Goal: Find contact information: Find specific fact

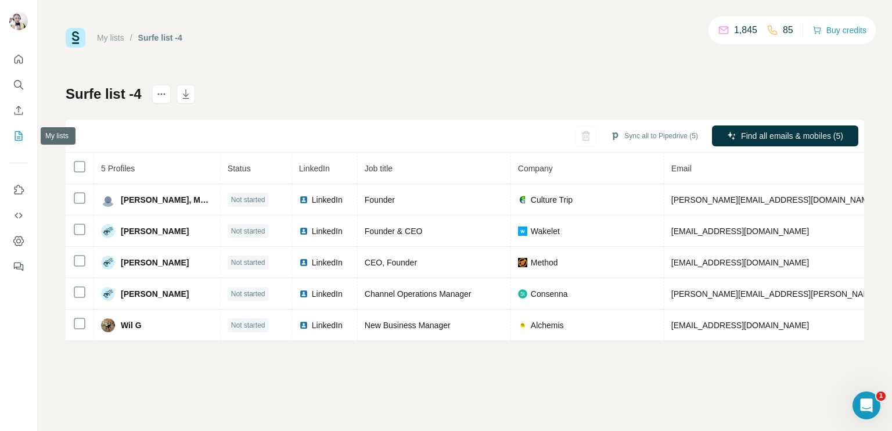
click at [17, 134] on icon "My lists" at bounding box center [19, 136] width 12 height 12
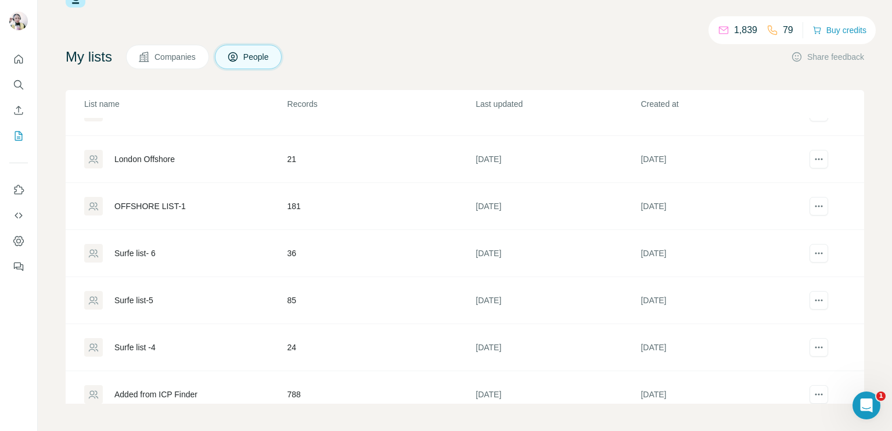
scroll to position [43, 0]
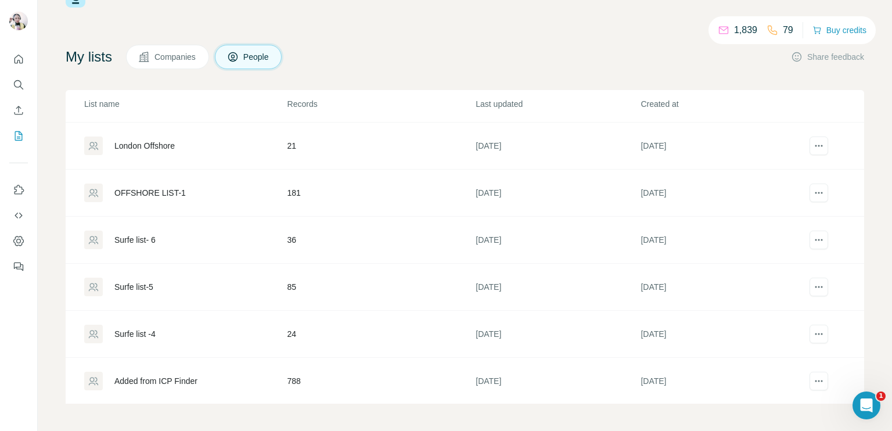
click at [475, 383] on td "[DATE]" at bounding box center [557, 381] width 165 height 47
click at [475, 382] on td "[DATE]" at bounding box center [557, 381] width 165 height 47
click at [474, 382] on div "1,839 79 Buy credits My lists Companies People Share feedback List name Records…" at bounding box center [465, 215] width 854 height 431
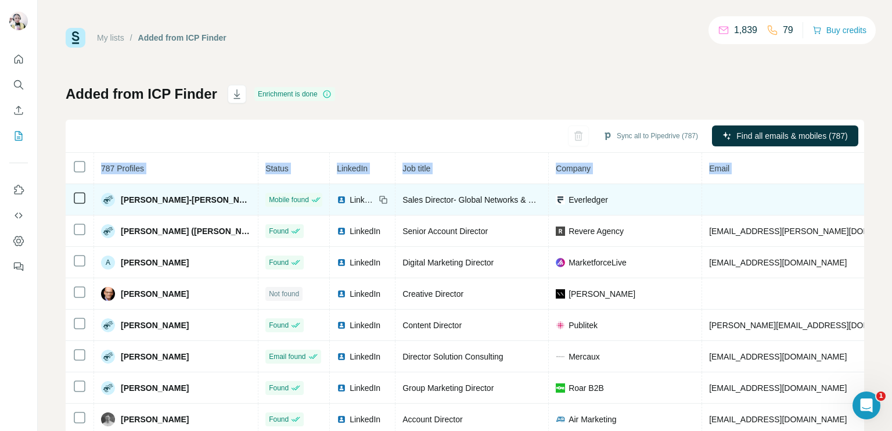
drag, startPoint x: 645, startPoint y: 206, endPoint x: 650, endPoint y: 195, distance: 12.2
click at [645, 205] on td "Everledger" at bounding box center [625, 199] width 153 height 31
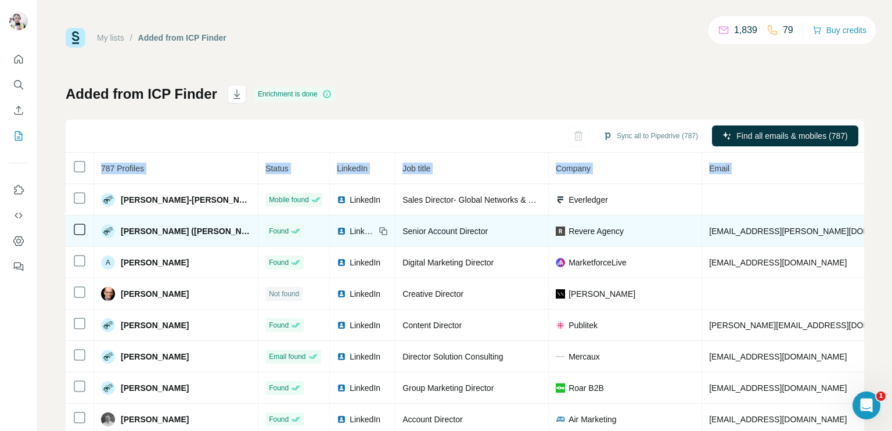
click at [790, 232] on td "[EMAIL_ADDRESS][PERSON_NAME][DOMAIN_NAME]" at bounding box center [845, 230] width 286 height 31
copy span "[PHONE_NUMBER]"
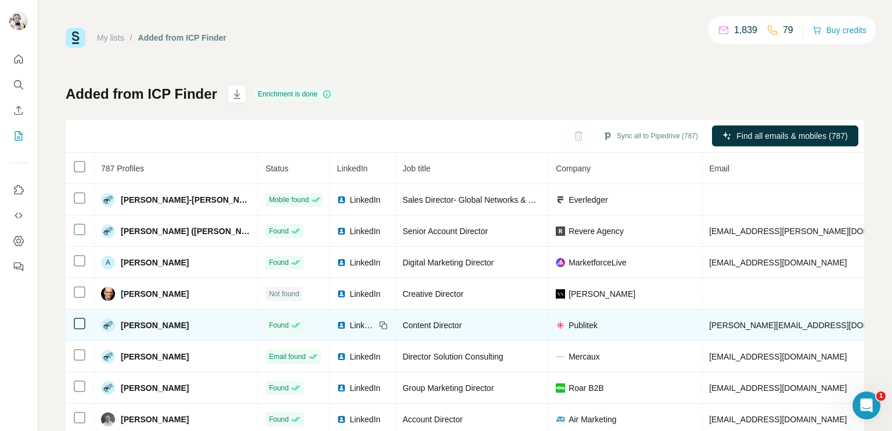
copy span "[PHONE_NUMBER]"
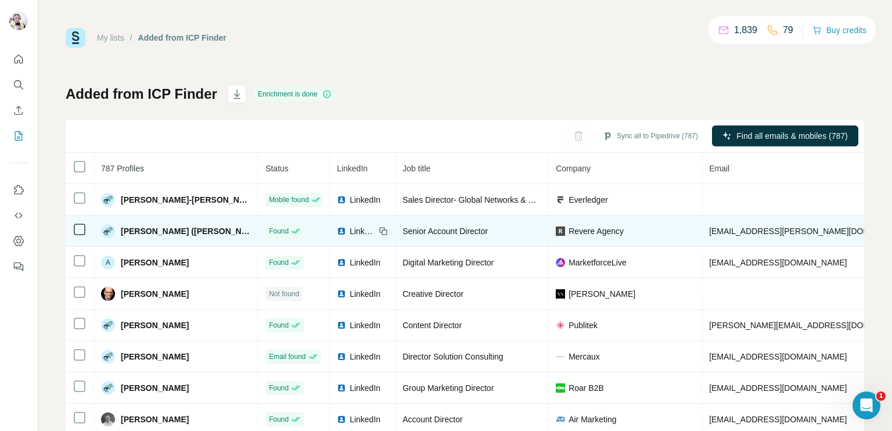
click at [136, 233] on span "[PERSON_NAME] ([PERSON_NAME])" at bounding box center [186, 231] width 130 height 12
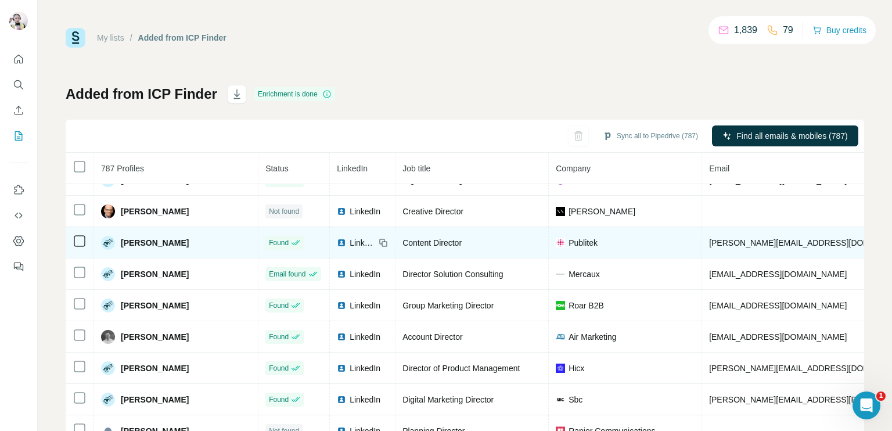
scroll to position [100, 0]
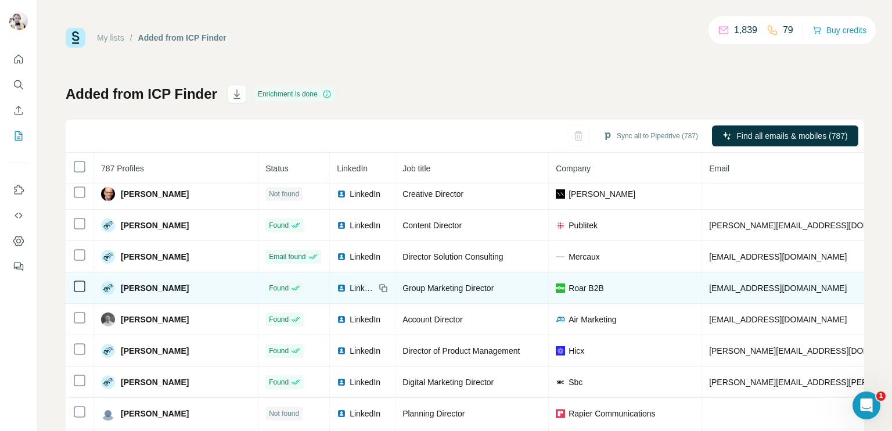
copy span "[PHONE_NUMBER]"
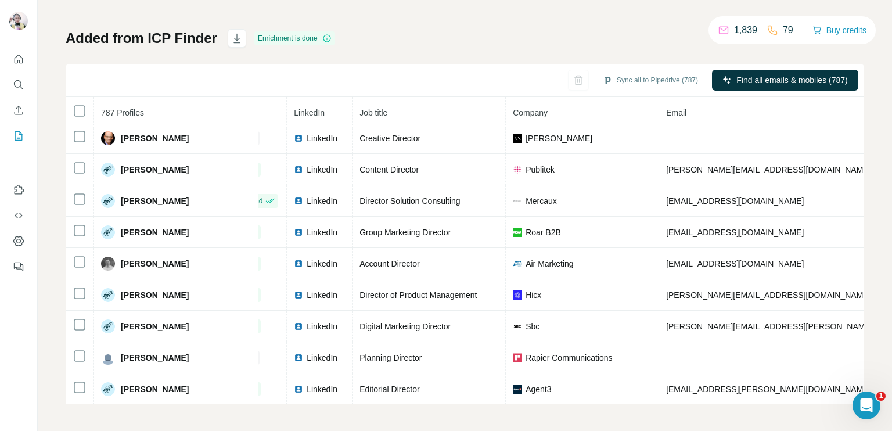
scroll to position [100, 47]
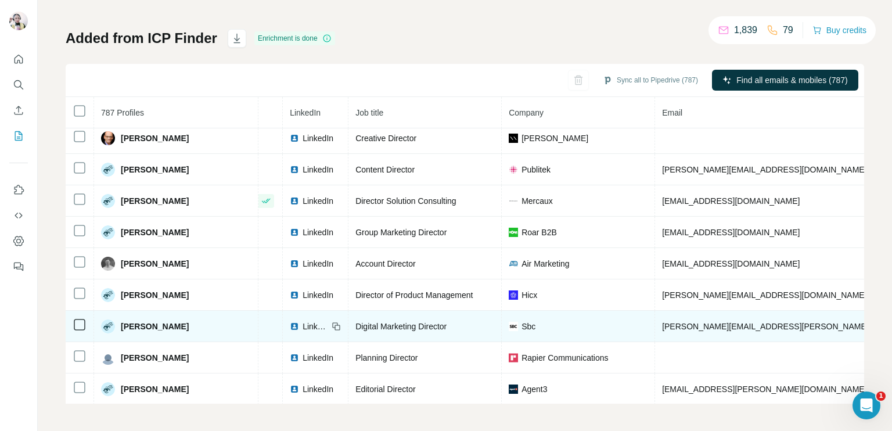
copy span "[PHONE_NUMBER]"
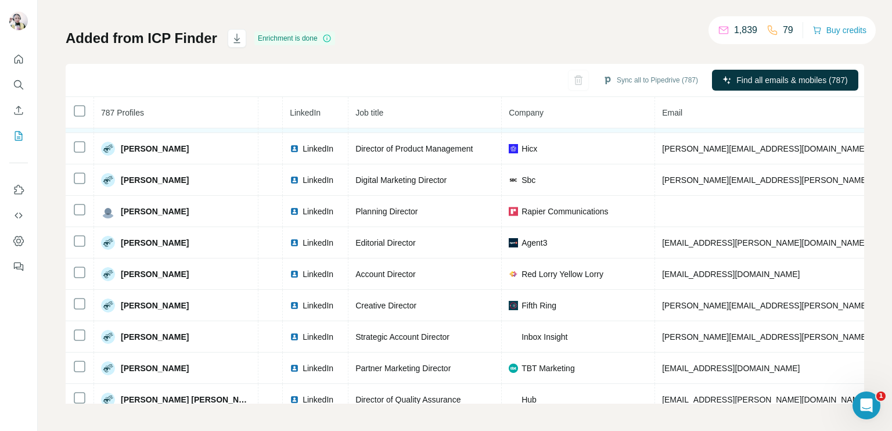
scroll to position [274, 47]
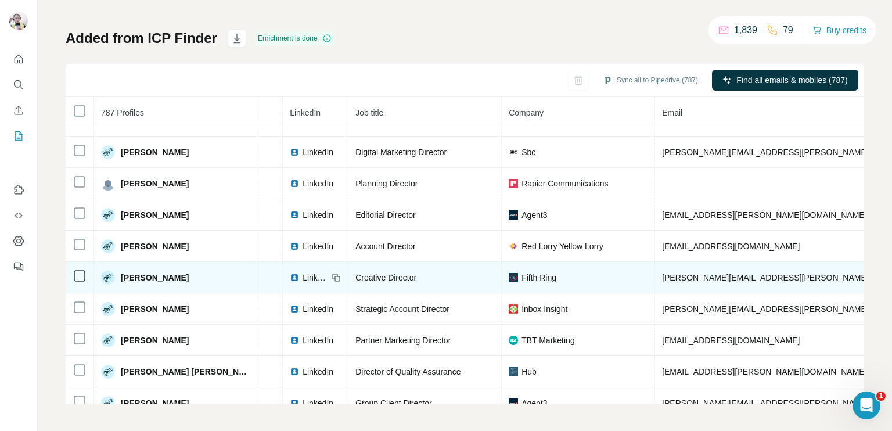
copy span "[PHONE_NUMBER]"
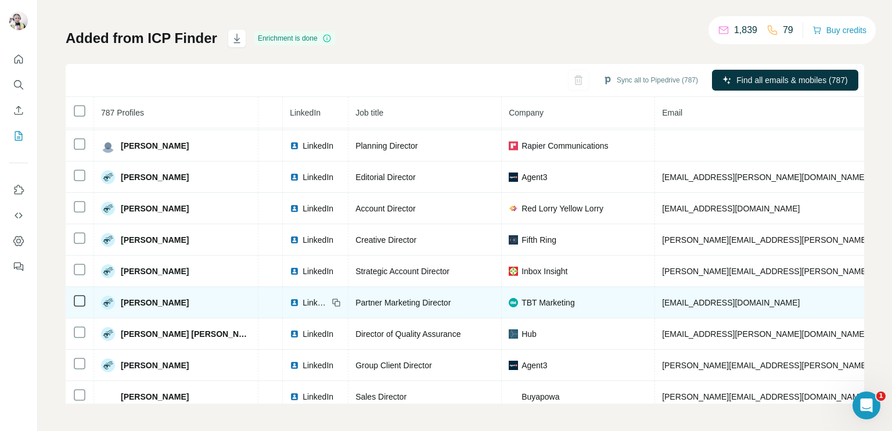
scroll to position [332, 47]
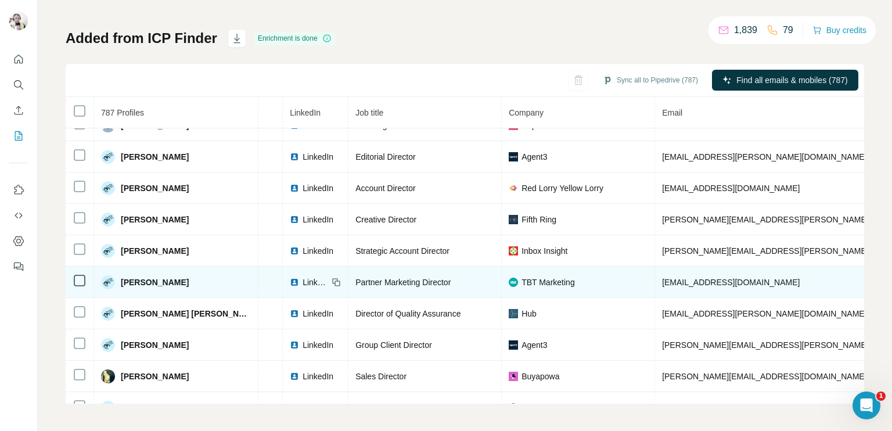
copy span "[PHONE_NUMBER]"
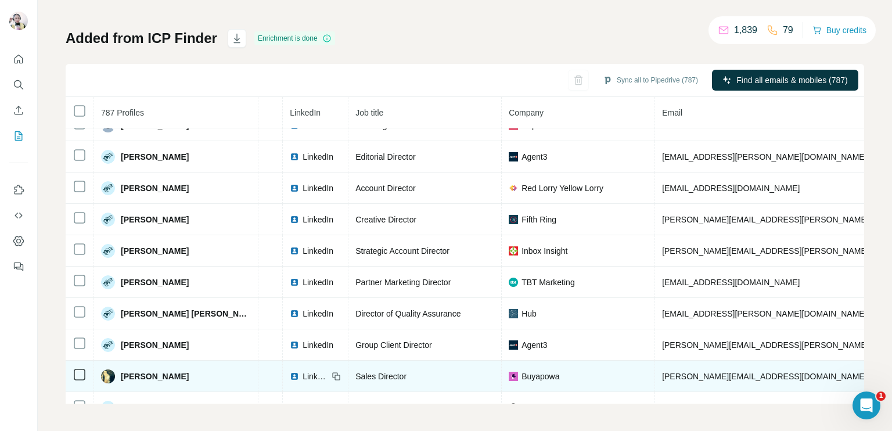
copy span "[PHONE_NUMBER]"
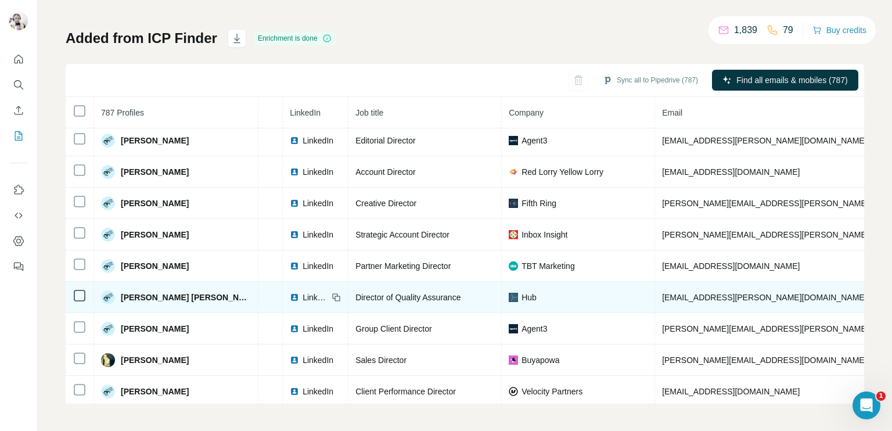
scroll to position [353, 47]
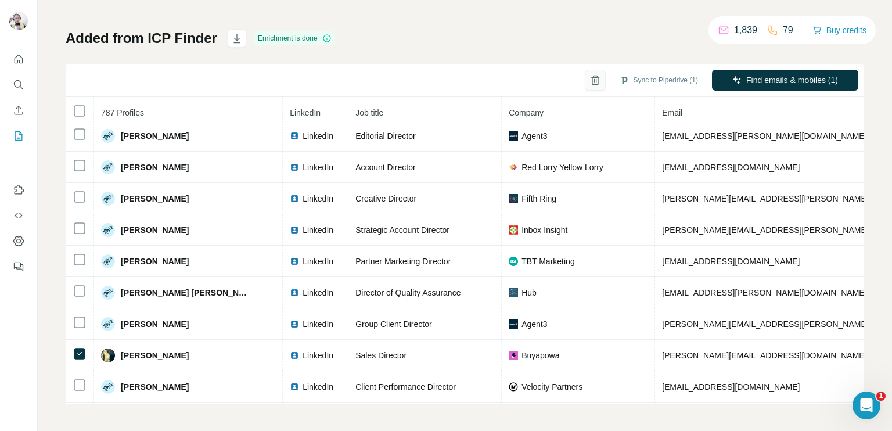
click at [593, 76] on icon "button" at bounding box center [595, 77] width 5 height 2
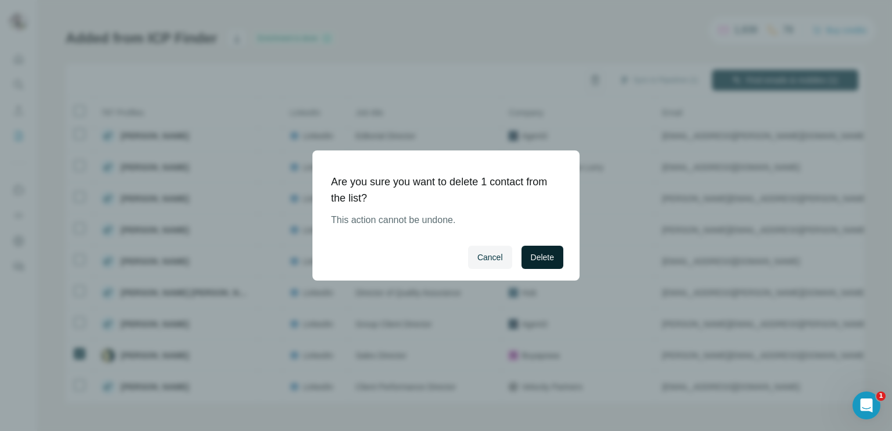
click at [548, 253] on span "Delete" at bounding box center [542, 257] width 23 height 12
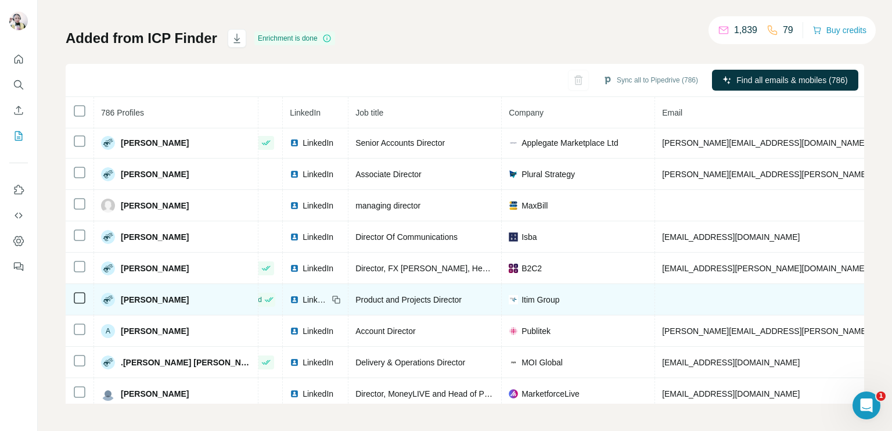
scroll to position [664, 47]
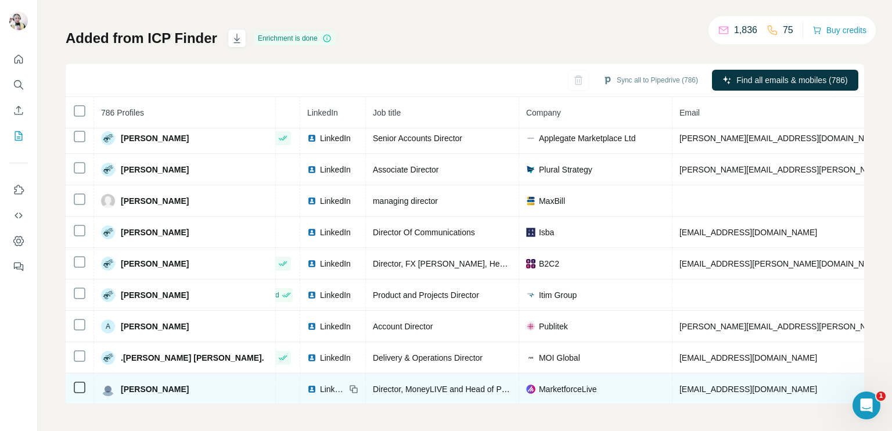
copy span "[PHONE_NUMBER]"
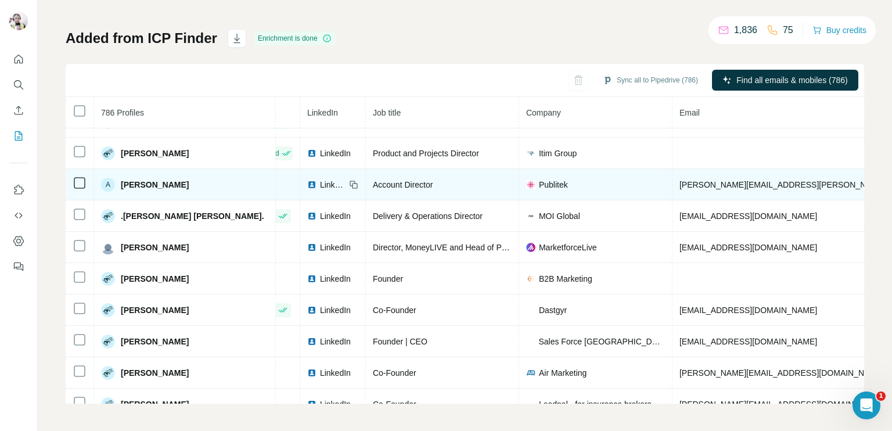
scroll to position [839, 47]
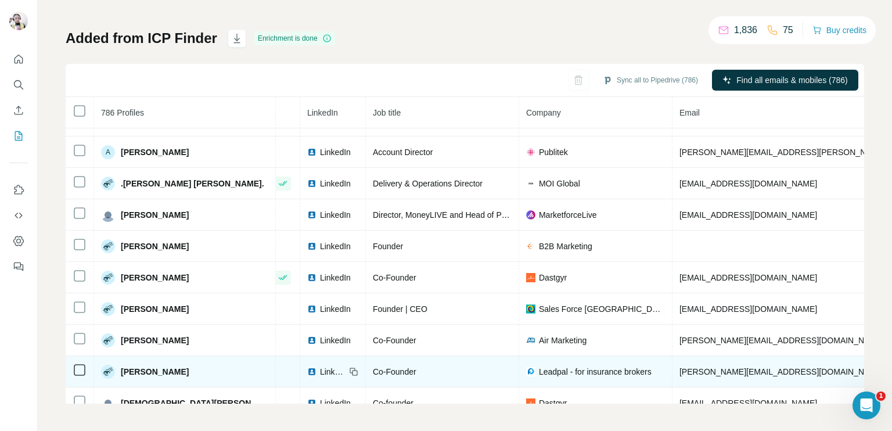
copy span "[PHONE_NUMBER]"
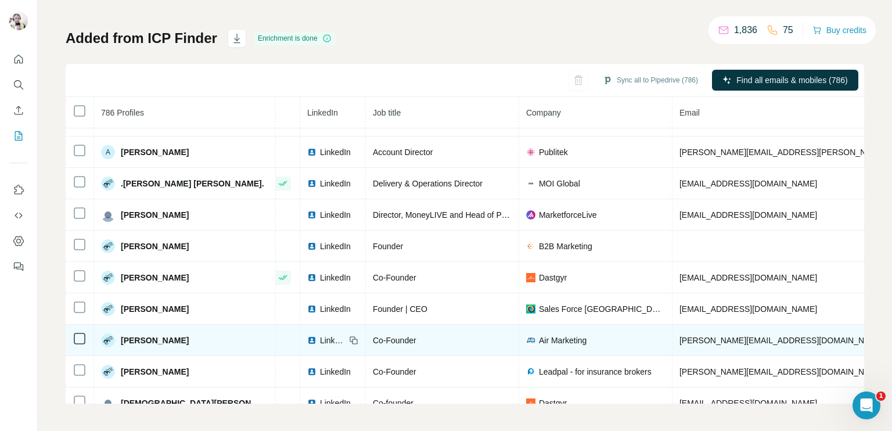
scroll to position [955, 47]
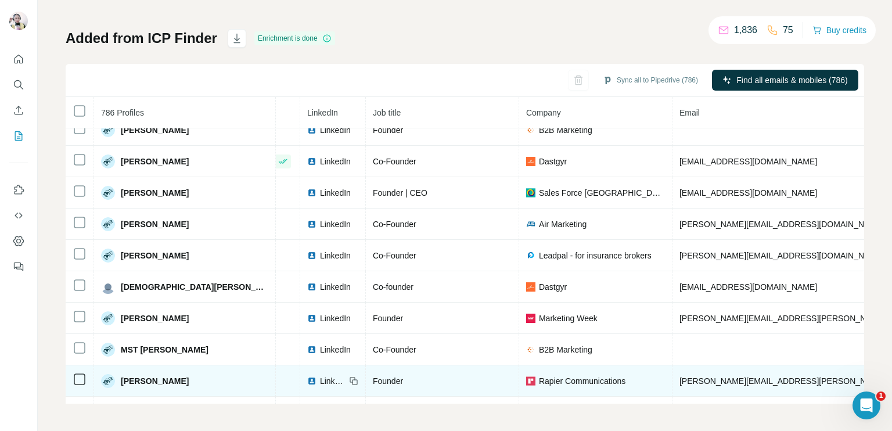
copy span "[PHONE_NUMBER]"
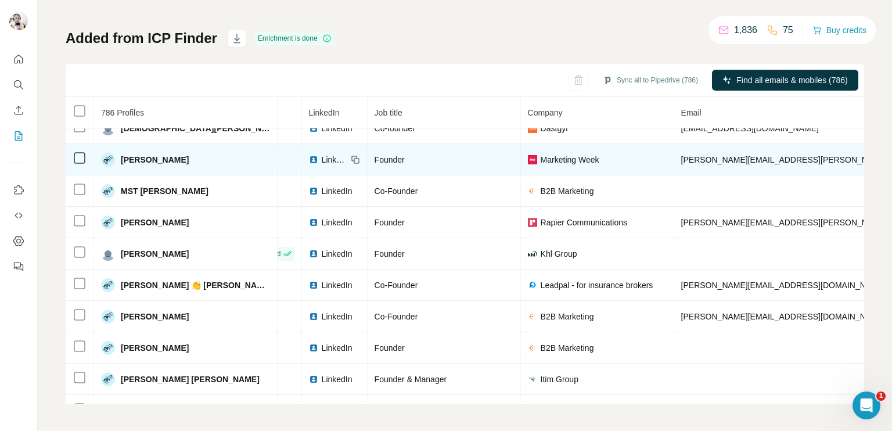
scroll to position [1150, 47]
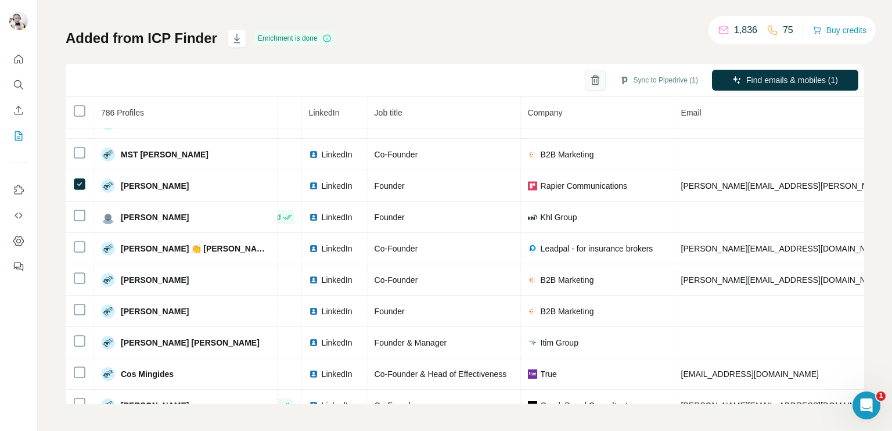
click at [589, 77] on icon "button" at bounding box center [595, 80] width 12 height 12
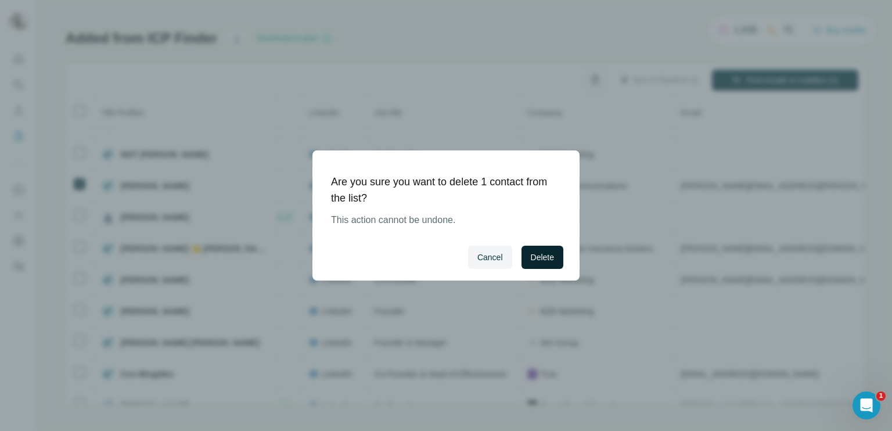
click at [535, 257] on span "Delete" at bounding box center [542, 257] width 23 height 12
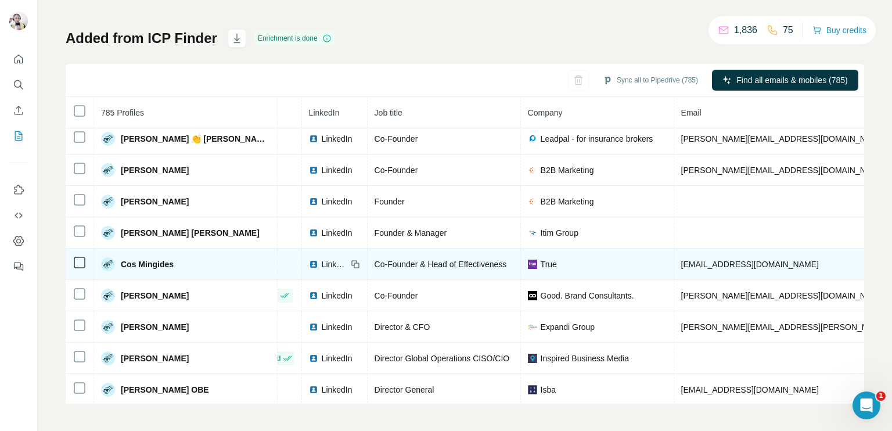
scroll to position [1266, 47]
